Goal: Navigation & Orientation: Find specific page/section

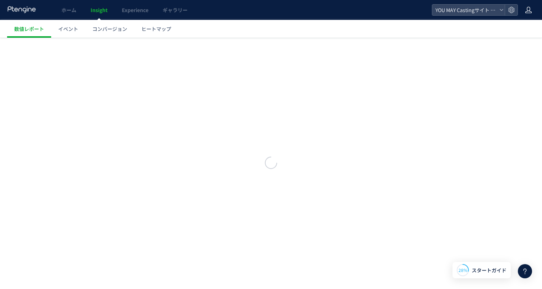
click at [529, 10] on icon at bounding box center [528, 9] width 7 height 7
click at [498, 12] on div "YOU MAY Castingサイト データ計測" at bounding box center [468, 10] width 72 height 11
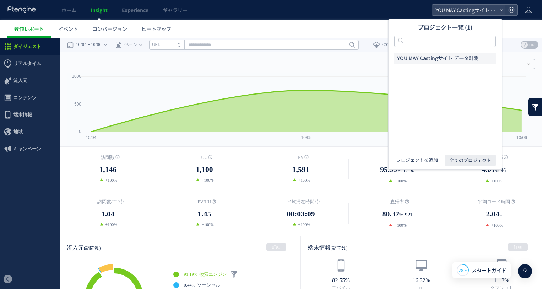
click at [358, 17] on div "ホーム Insight Experience ギャラリー" at bounding box center [216, 10] width 432 height 20
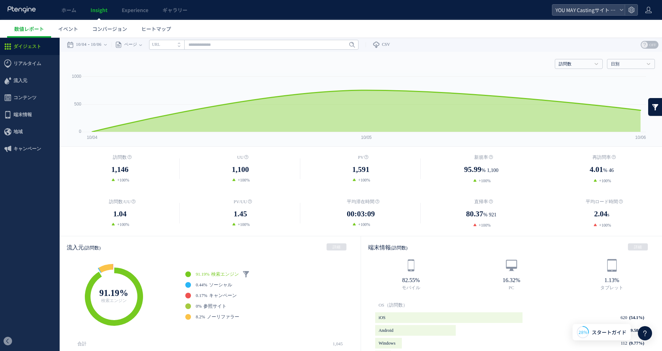
drag, startPoint x: 27, startPoint y: 215, endPoint x: 40, endPoint y: 191, distance: 27.6
click at [40, 191] on ul "ダイジェスト リアルタイム ダイジェスト コンテンツ 地域" at bounding box center [30, 184] width 60 height 293
drag, startPoint x: 41, startPoint y: 180, endPoint x: 184, endPoint y: 41, distance: 199.3
click at [41, 179] on ul "ダイジェスト リアルタイム ダイジェスト コンテンツ 地域" at bounding box center [30, 184] width 60 height 293
click at [191, 32] on ul "数値レポート イベント コンバージョン ヒートマップ" at bounding box center [334, 29] width 655 height 18
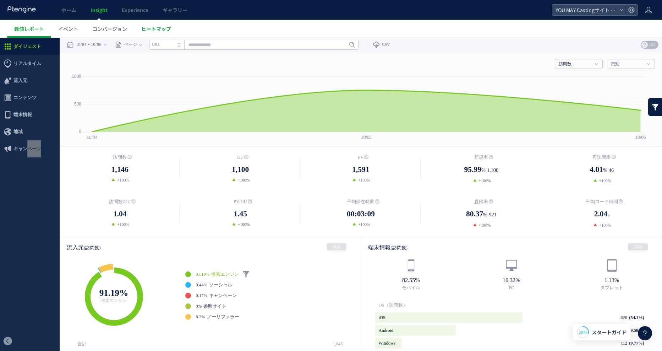
click at [158, 28] on span "ヒートマップ" at bounding box center [156, 28] width 30 height 7
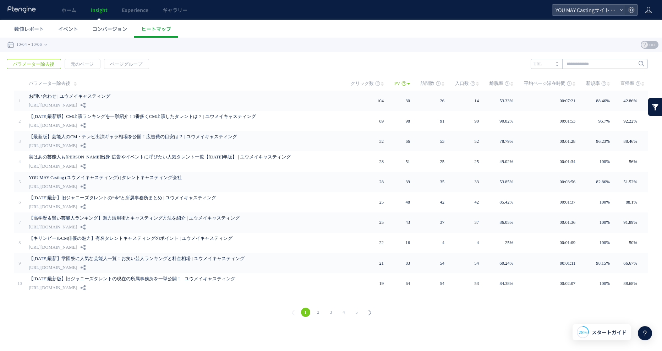
click at [254, 38] on div "戻る デフォルト設定では本日のデータを表示しています。 カレンダーでご覧になりたい期間を指定することができます。 10/04 10/06 [DATE] [DA…" at bounding box center [331, 45] width 662 height 14
click at [230, 44] on div "戻る デフォルト設定では本日のデータを表示しています。 カレンダーでご覧になりたい期間を指定することができます。 10/04 10/06 [DATE] [DA…" at bounding box center [331, 45] width 662 height 14
drag, startPoint x: 247, startPoint y: 59, endPoint x: 250, endPoint y: 56, distance: 4.3
click at [247, 59] on div "戻る パラメーター除去後 元のページ ページグループ 実装" at bounding box center [331, 189] width 662 height 274
click at [281, 51] on div "戻る デフォルト設定では本日のデータを表示しています。 カレンダーでご覧になりたい期間を指定することができます。 10/04 10/06 [DATE] [DA…" at bounding box center [331, 45] width 662 height 14
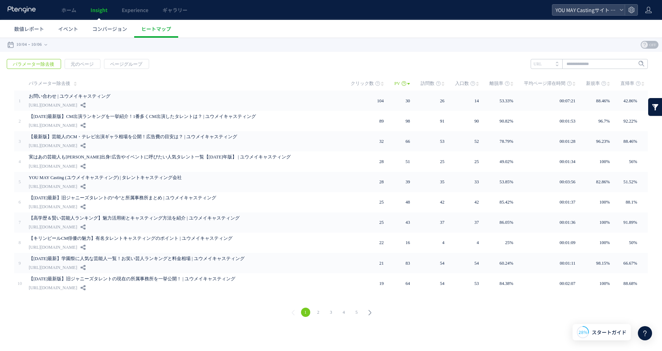
click at [283, 48] on div "戻る デフォルト設定では本日のデータを表示しています。 カレンダーでご覧になりたい期間を指定することができます。 10/04 10/06 [DATE] [DA…" at bounding box center [331, 45] width 662 height 14
click at [349, 52] on div "戻る パラメーター除去後 元のページ ページグループ 実装" at bounding box center [331, 189] width 662 height 274
click at [346, 49] on div "戻る デフォルト設定では本日のデータを表示しています。 カレンダーでご覧になりたい期間を指定することができます。 10/04 10/06 [DATE] [DA…" at bounding box center [331, 45] width 662 height 14
drag, startPoint x: 329, startPoint y: 46, endPoint x: 100, endPoint y: 45, distance: 228.9
click at [326, 46] on div "戻る デフォルト設定では本日のデータを表示しています。 カレンダーでご覧になりたい期間を指定することができます。 10/04 10/06 [DATE] [DA…" at bounding box center [331, 45] width 662 height 14
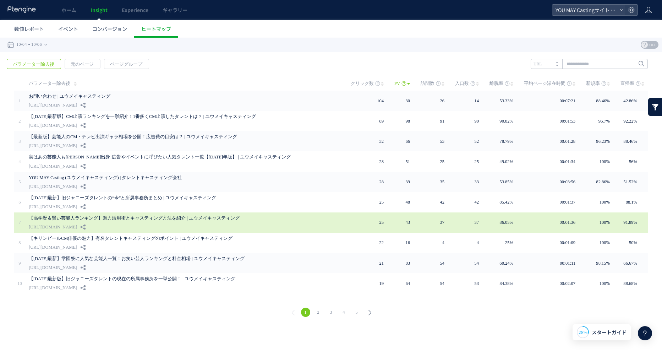
drag, startPoint x: 237, startPoint y: 316, endPoint x: 264, endPoint y: 223, distance: 96.5
click at [237, 288] on div "1 2 3 4 5" at bounding box center [331, 313] width 648 height 26
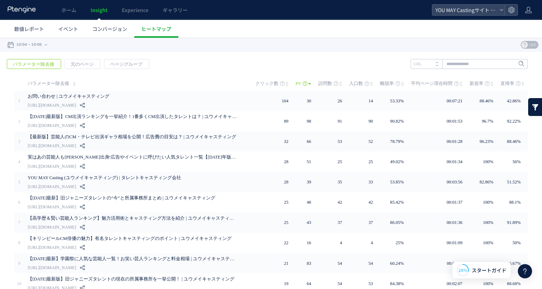
drag, startPoint x: 423, startPoint y: 32, endPoint x: 438, endPoint y: 3, distance: 32.7
click at [427, 22] on ul "数値レポート イベント コンバージョン ヒートマップ" at bounding box center [274, 29] width 534 height 18
